Goal: Subscribe to service/newsletter

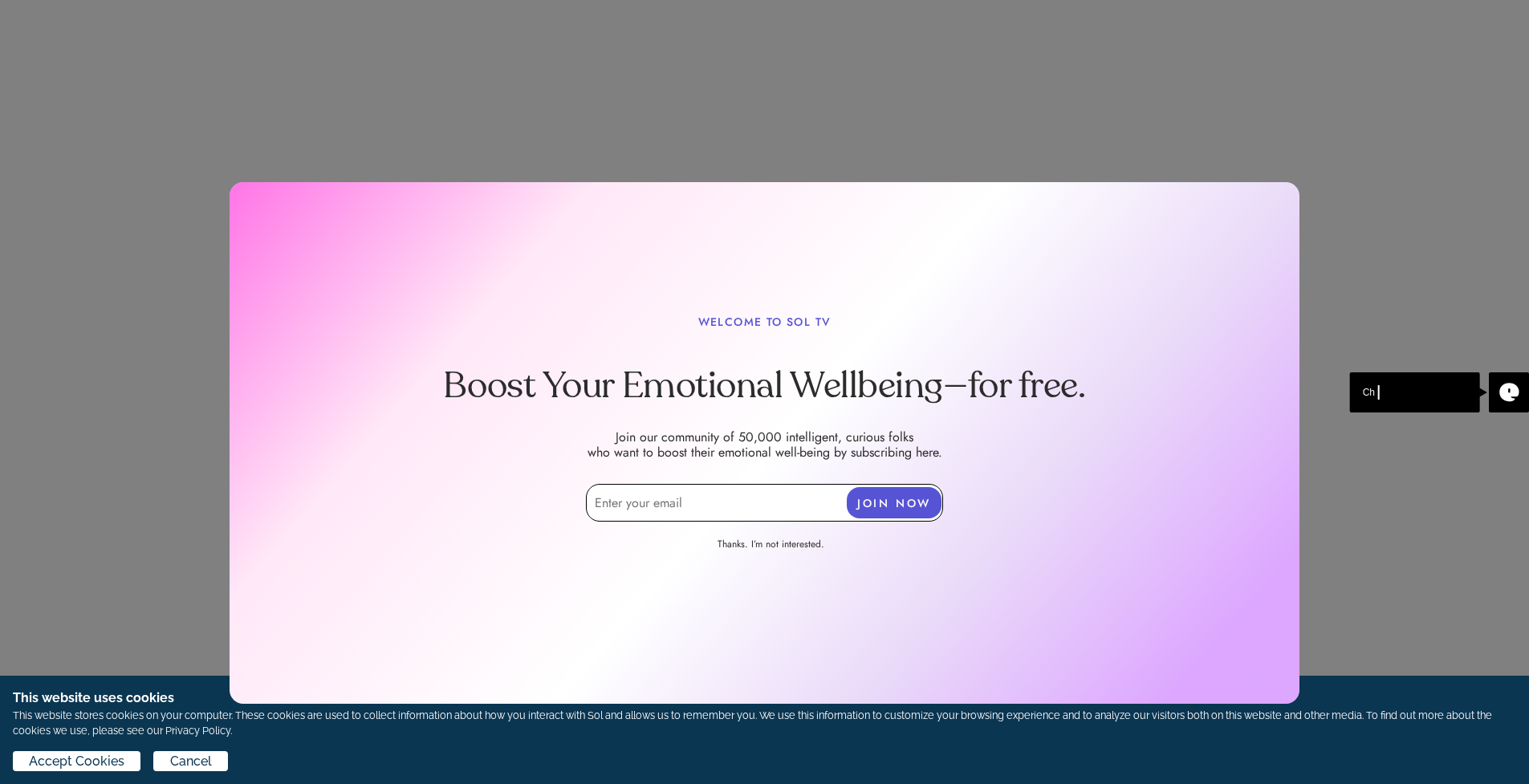
click at [655, 507] on input "email" at bounding box center [765, 502] width 357 height 38
type input "[PERSON_NAME][EMAIL_ADDRESS][DOMAIN_NAME]"
click at [893, 491] on button "JOIN NOW" at bounding box center [894, 502] width 95 height 31
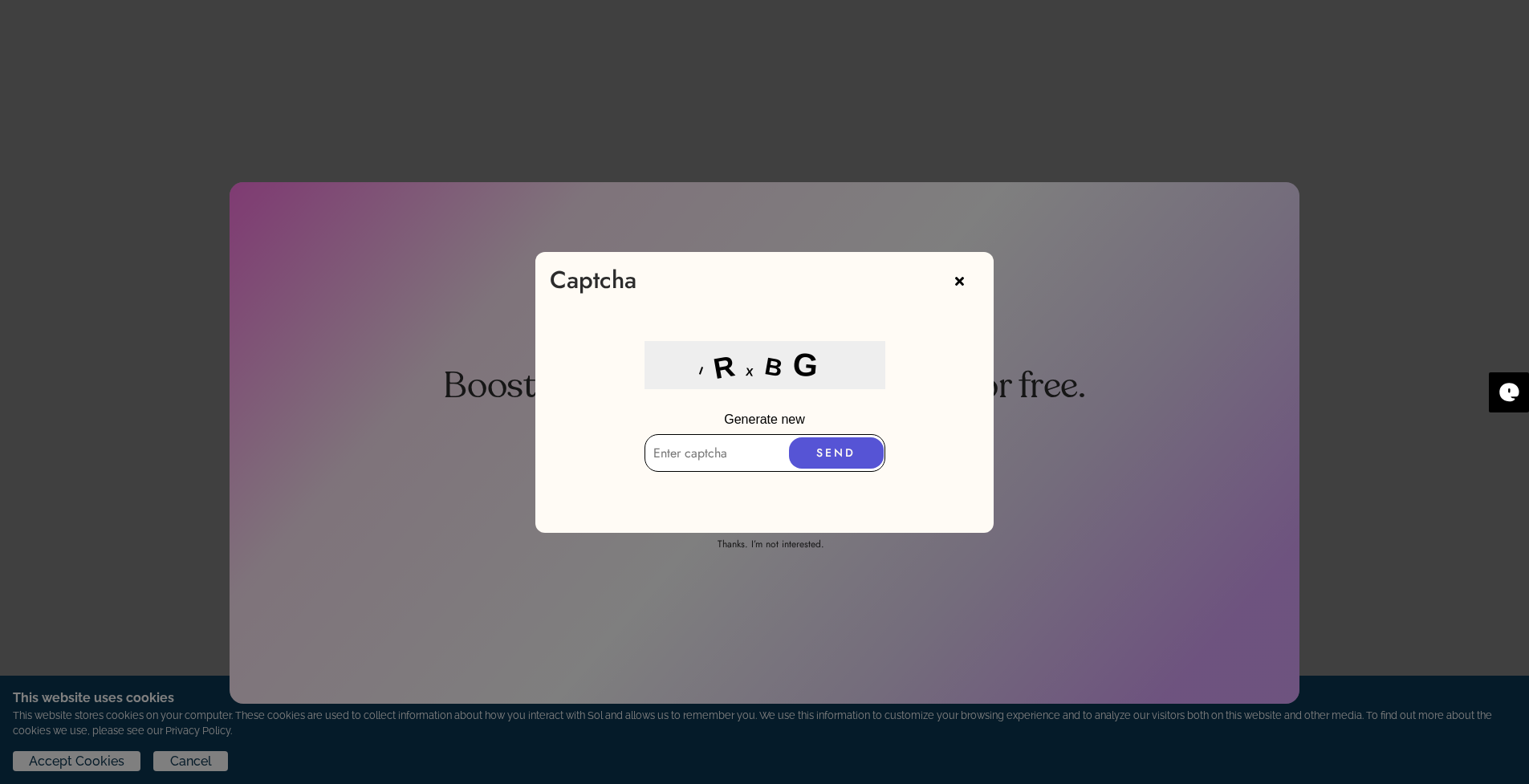
click at [695, 448] on input "text" at bounding box center [765, 453] width 241 height 38
type input "'"
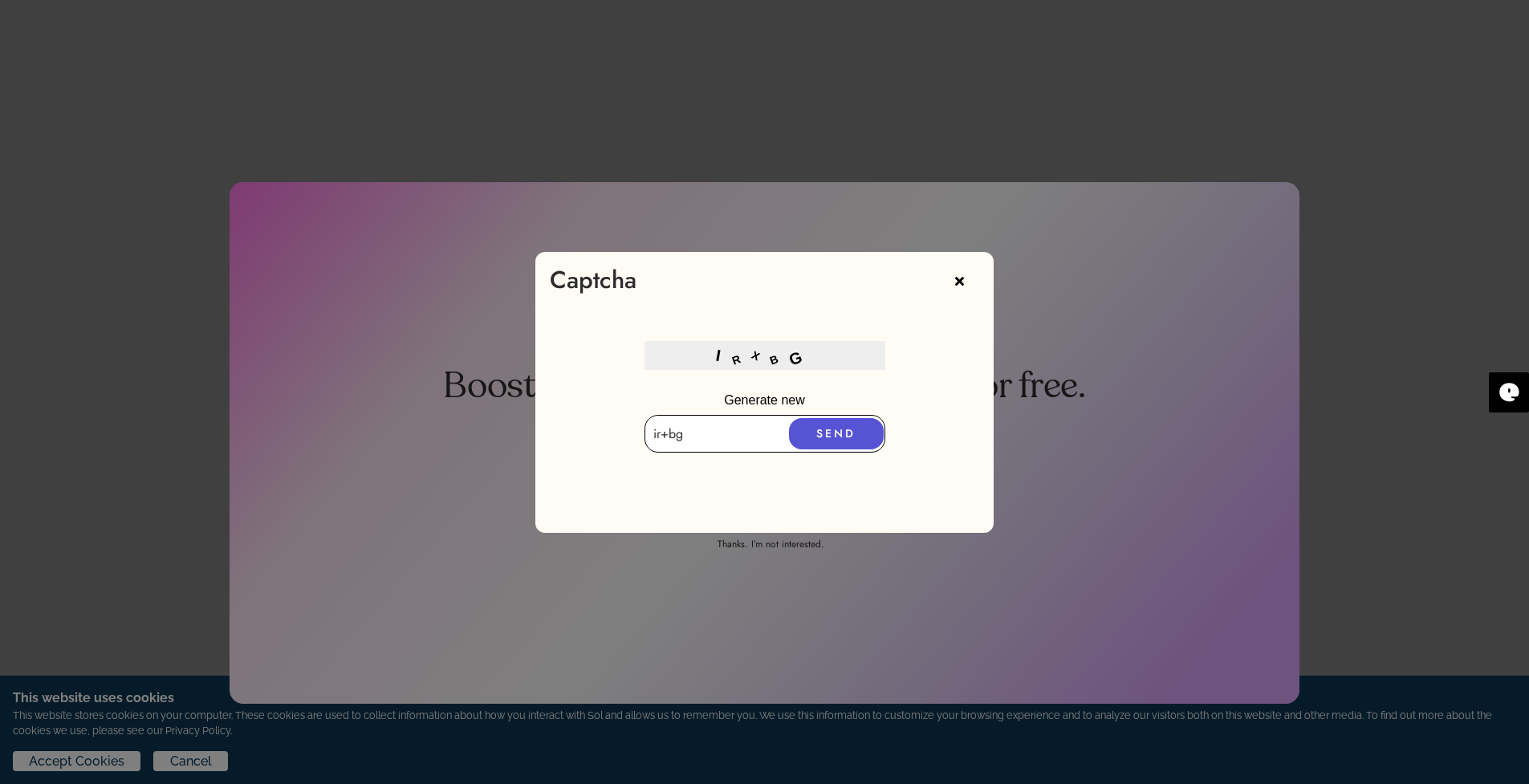
type input "ir+bg"
click at [814, 426] on button "SEND" at bounding box center [836, 433] width 95 height 31
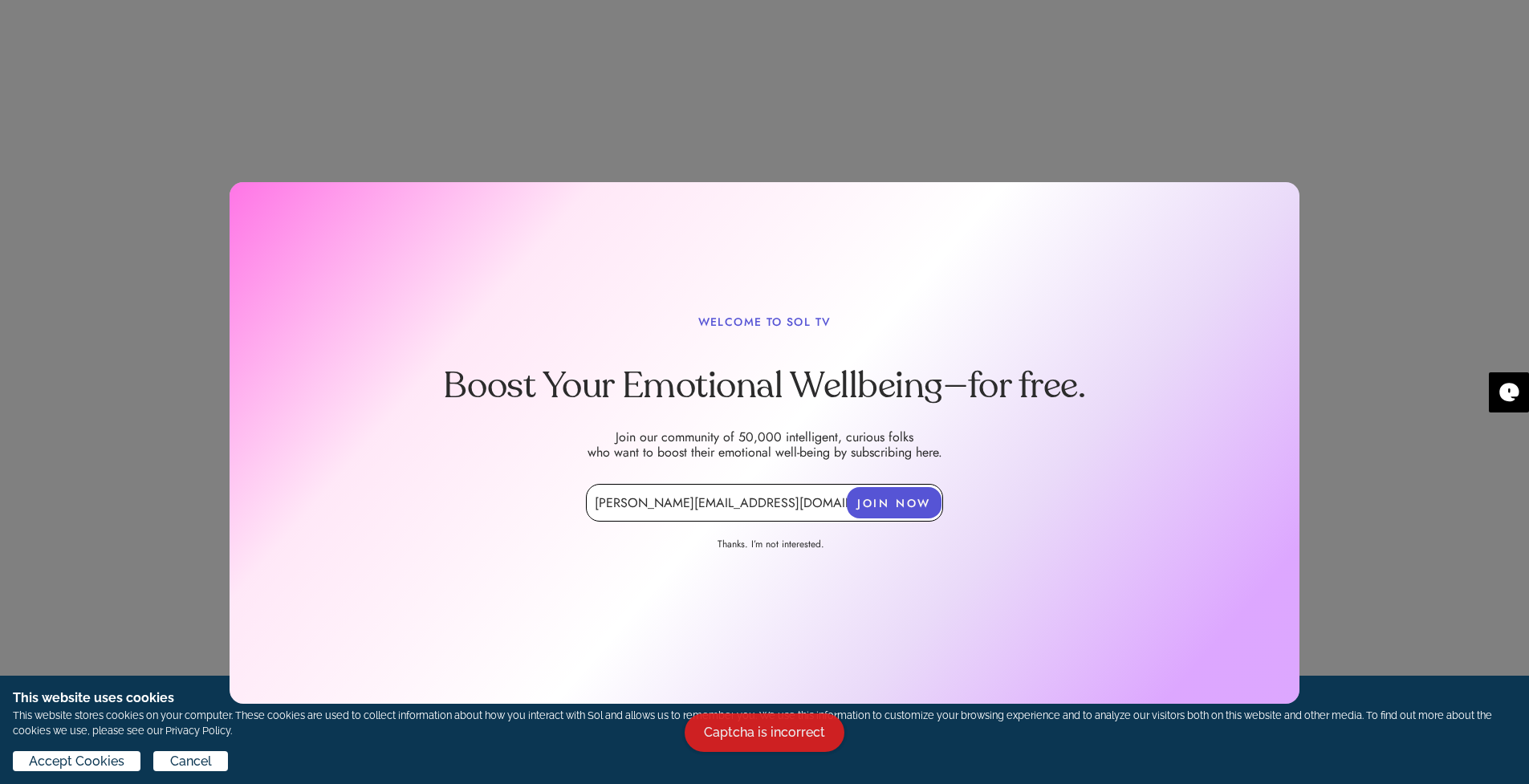
click at [899, 508] on button "JOIN NOW" at bounding box center [894, 502] width 95 height 31
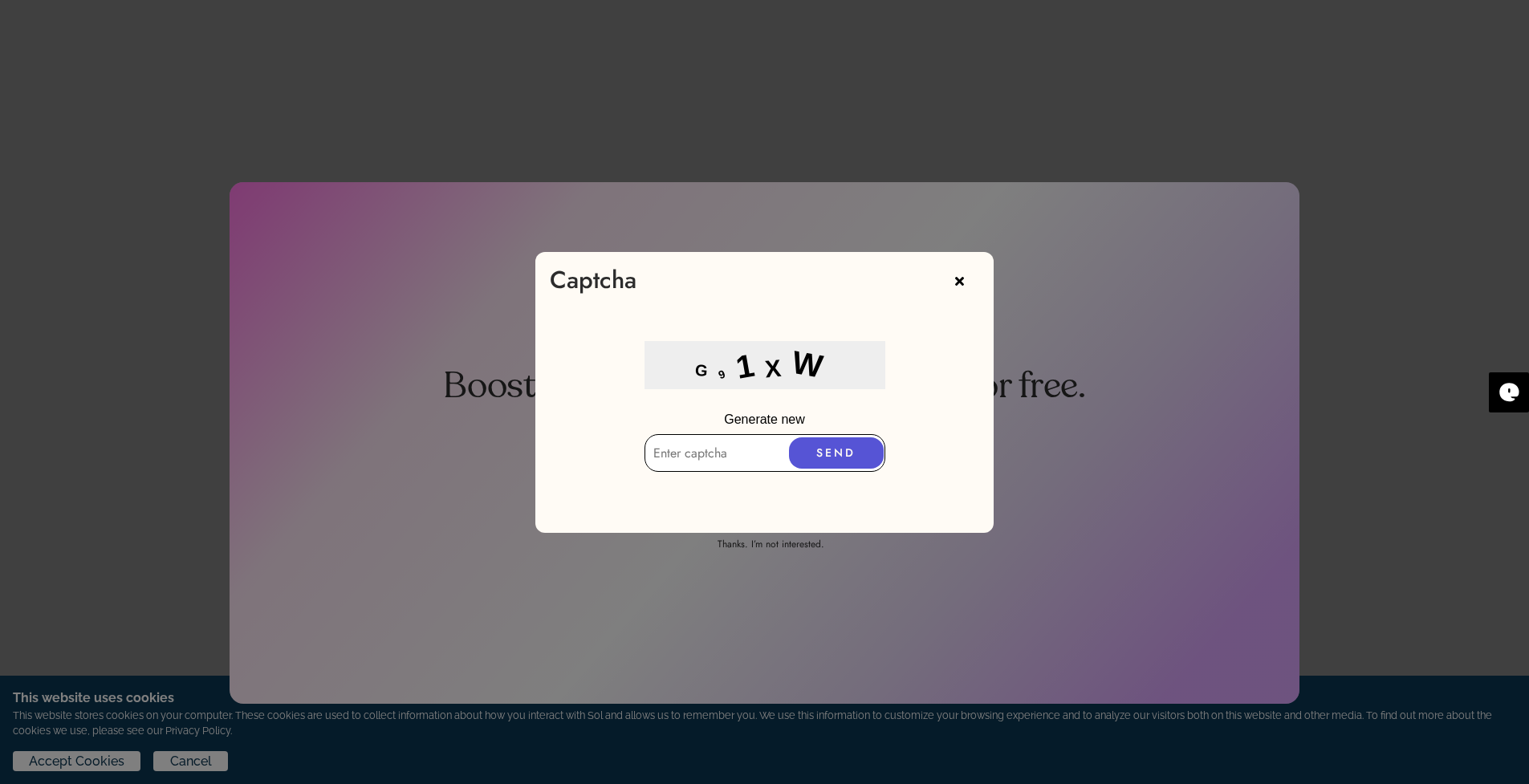
click at [686, 448] on input "text" at bounding box center [765, 453] width 241 height 38
type input "g91xw"
click at [846, 445] on button "SEND" at bounding box center [836, 447] width 95 height 31
